Goal: Transaction & Acquisition: Subscribe to service/newsletter

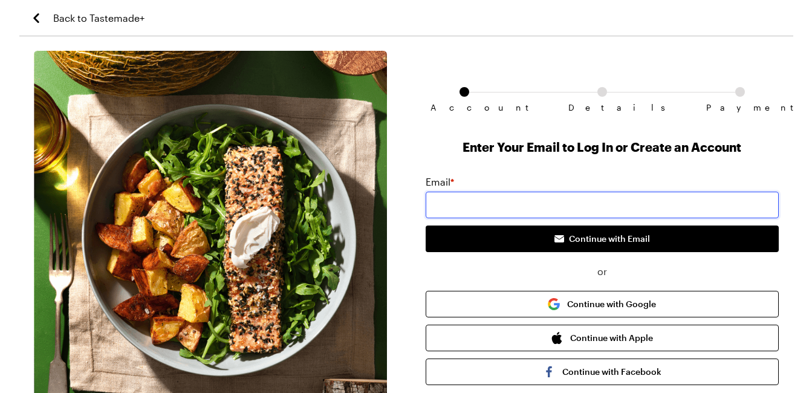
click at [453, 218] on input "email" at bounding box center [602, 205] width 353 height 27
click at [470, 218] on input "[EMAIL_ADDRESS][DOMAIN_NAME]" at bounding box center [602, 205] width 353 height 27
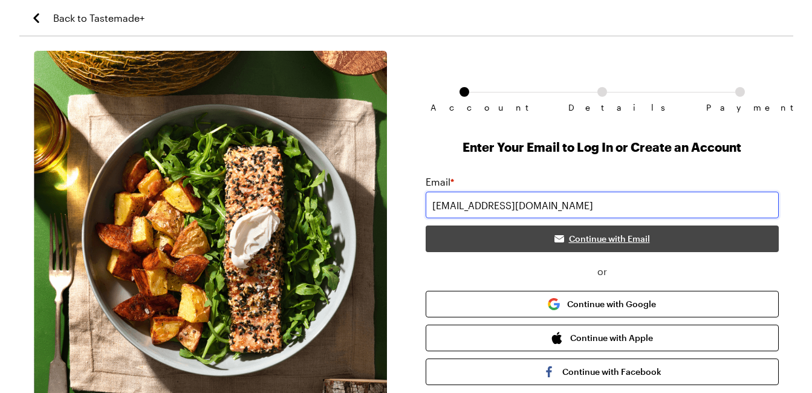
type input "[EMAIL_ADDRESS][DOMAIN_NAME]"
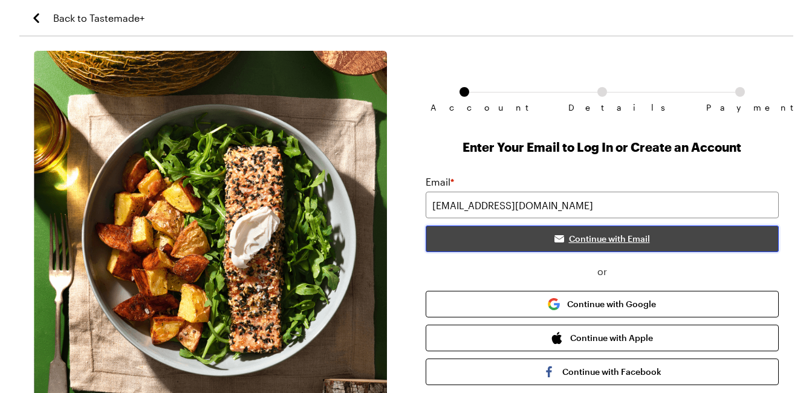
click at [708, 252] on button "Continue with Email" at bounding box center [602, 238] width 353 height 27
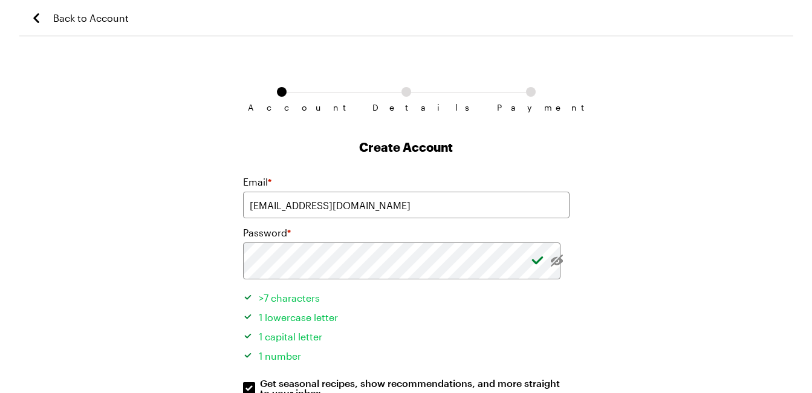
scroll to position [262, 0]
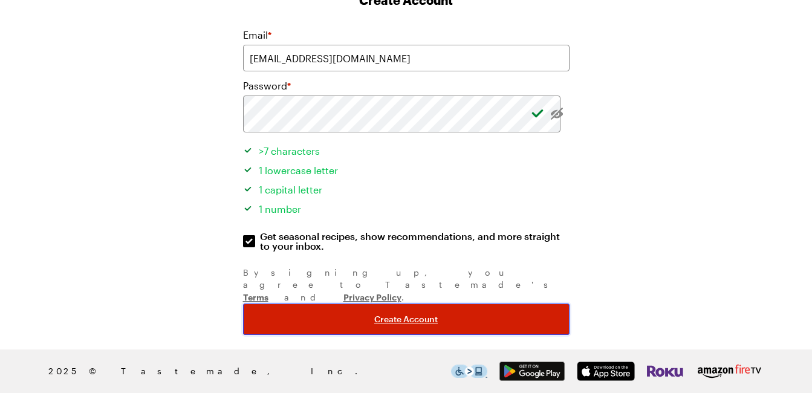
click at [453, 303] on button "Create Account" at bounding box center [406, 318] width 326 height 31
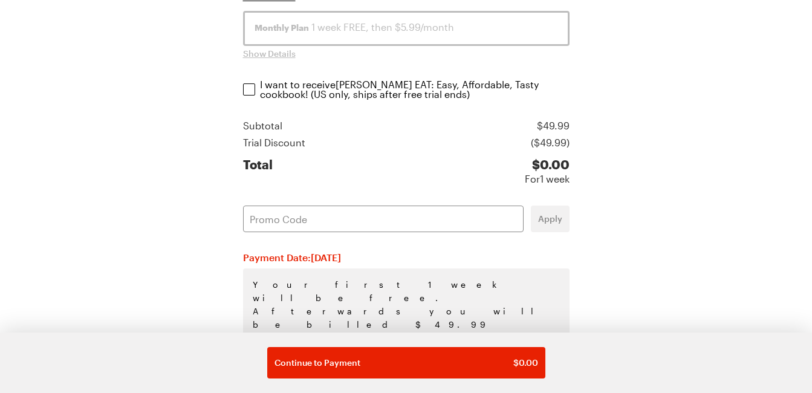
scroll to position [524, 0]
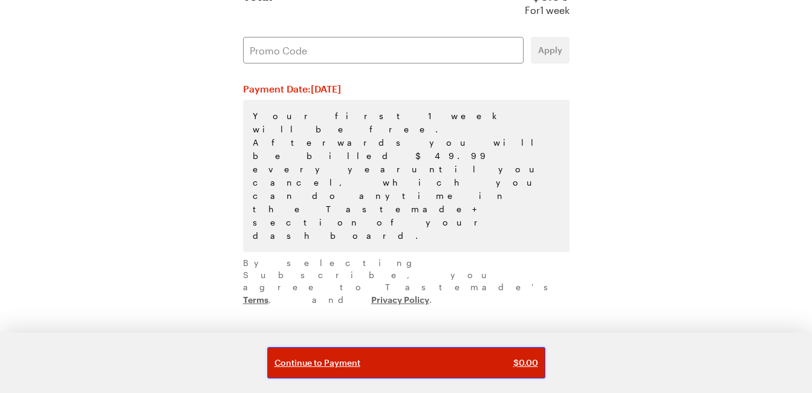
click at [426, 347] on button "Continue to Payment $ 0.00" at bounding box center [406, 362] width 278 height 31
